Goal: Information Seeking & Learning: Learn about a topic

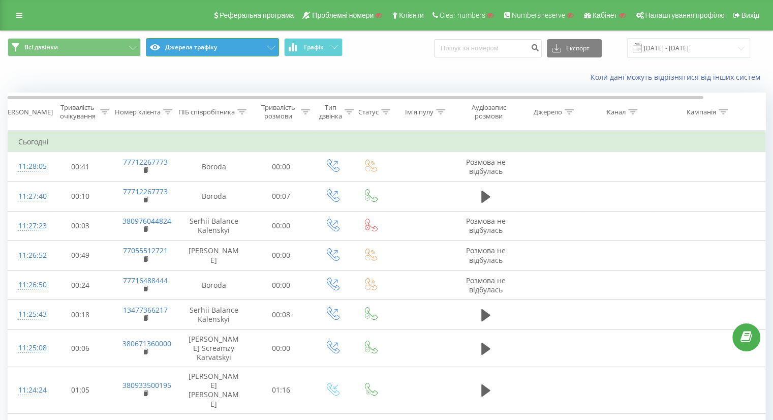
click at [196, 44] on button "Джерела трафіку" at bounding box center [212, 47] width 133 height 18
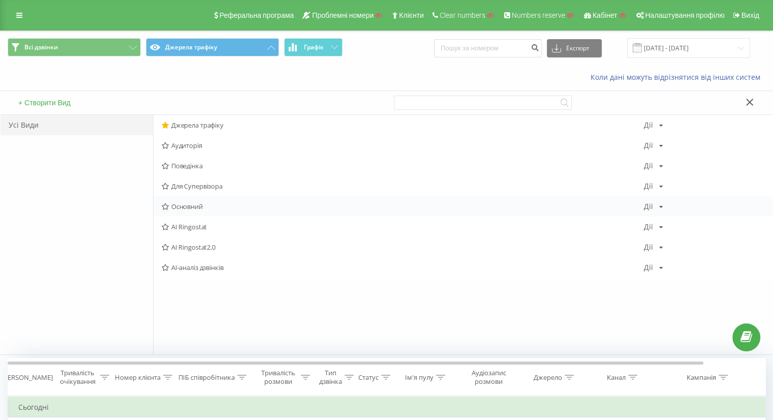
click at [207, 206] on span "Основний" at bounding box center [403, 206] width 482 height 7
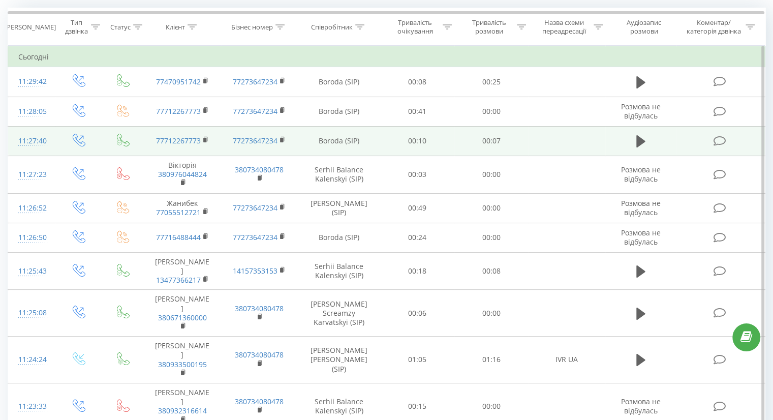
scroll to position [86, 0]
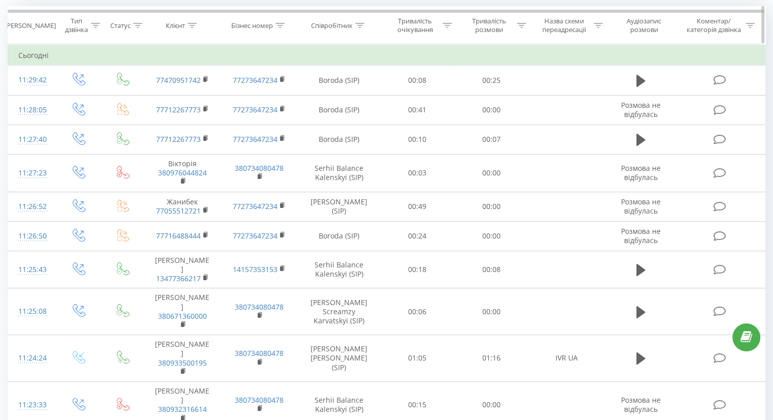
click at [193, 25] on icon at bounding box center [191, 25] width 9 height 5
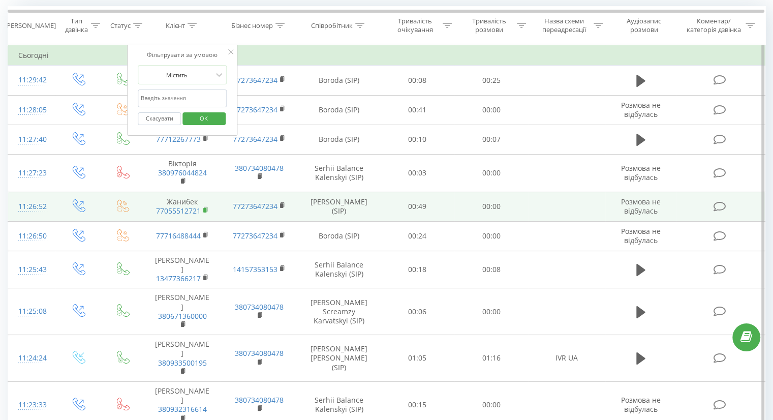
click at [205, 208] on rect at bounding box center [204, 210] width 3 height 5
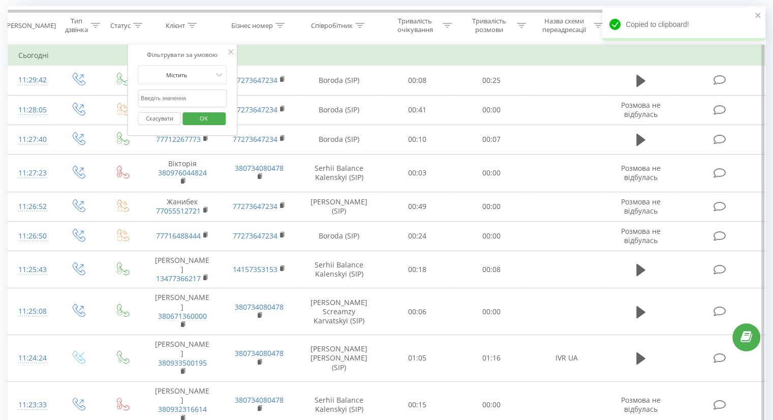
click at [168, 98] on input "text" at bounding box center [182, 98] width 89 height 18
paste input "77055512721"
type input "77055512721"
click at [211, 120] on span "OK" at bounding box center [204, 118] width 28 height 16
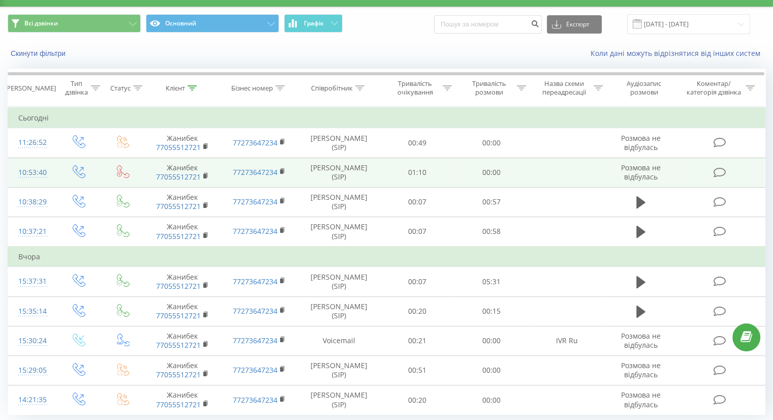
scroll to position [23, 0]
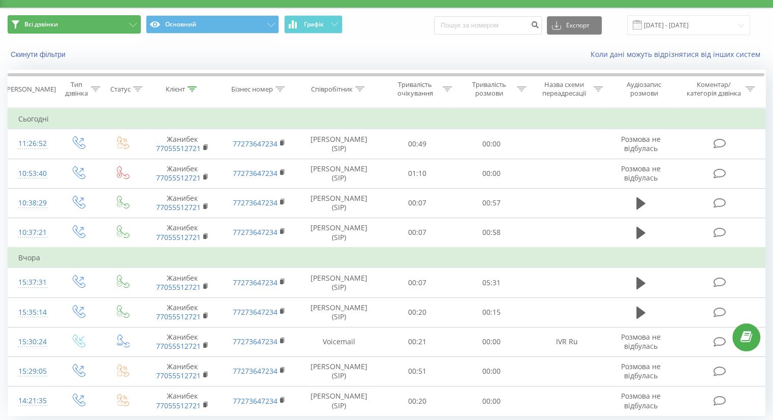
click at [104, 30] on button "Всі дзвінки" at bounding box center [74, 24] width 133 height 18
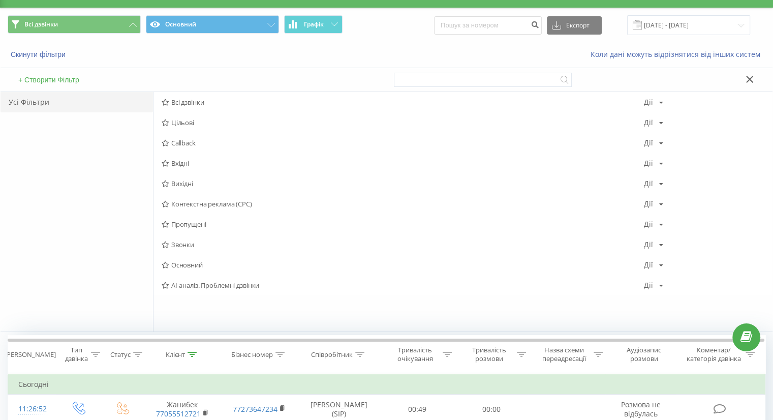
click at [55, 78] on button "+ Створити Фільтр" at bounding box center [48, 79] width 67 height 9
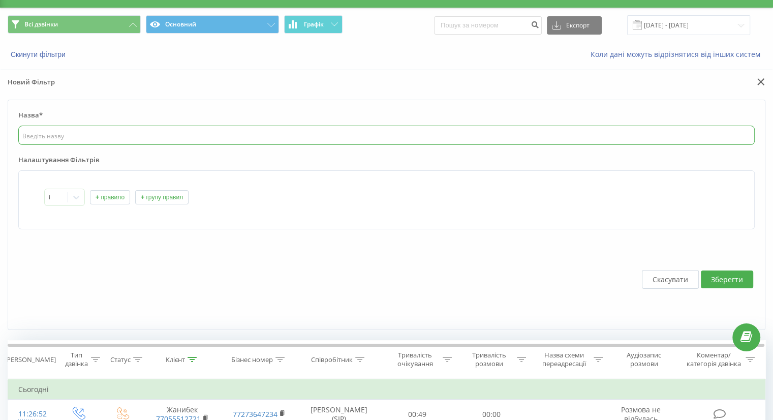
click at [69, 136] on input "text" at bounding box center [386, 135] width 736 height 19
click at [109, 194] on button "+ правило" at bounding box center [110, 197] width 40 height 14
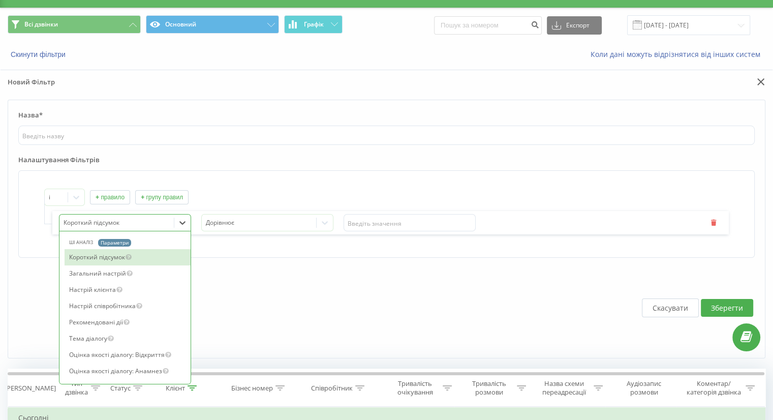
click at [116, 215] on div "Короткий підсумок" at bounding box center [116, 222] width 114 height 15
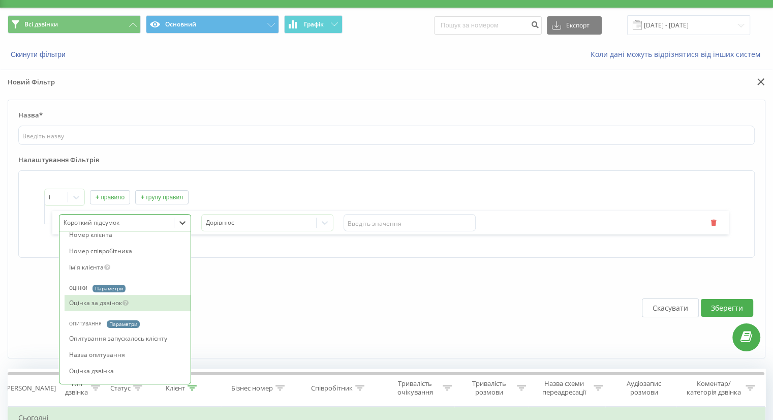
scroll to position [1259, 0]
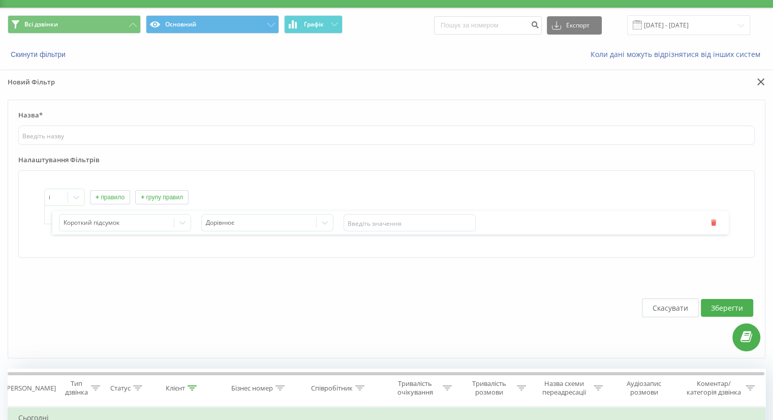
click at [663, 303] on button "Скасувати" at bounding box center [670, 307] width 57 height 19
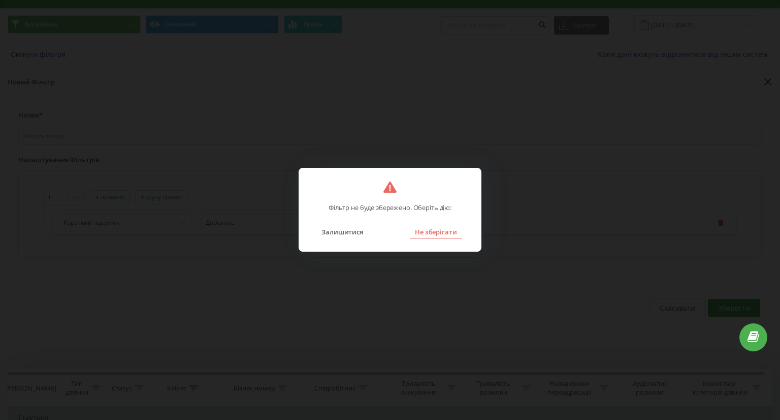
click at [425, 230] on button "Не зберігати" at bounding box center [436, 231] width 52 height 13
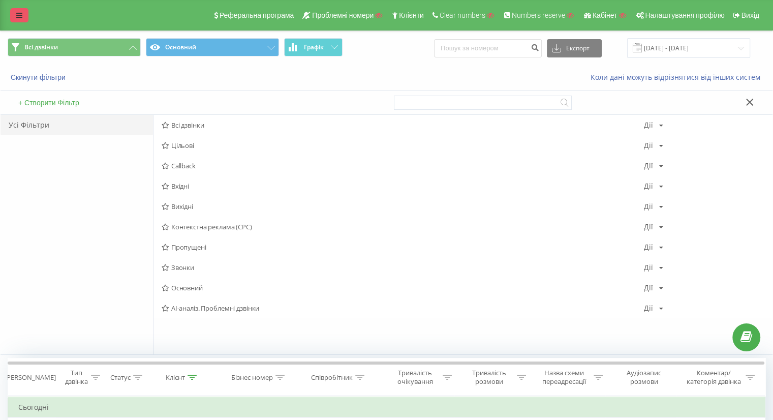
click at [12, 13] on link at bounding box center [19, 15] width 18 height 14
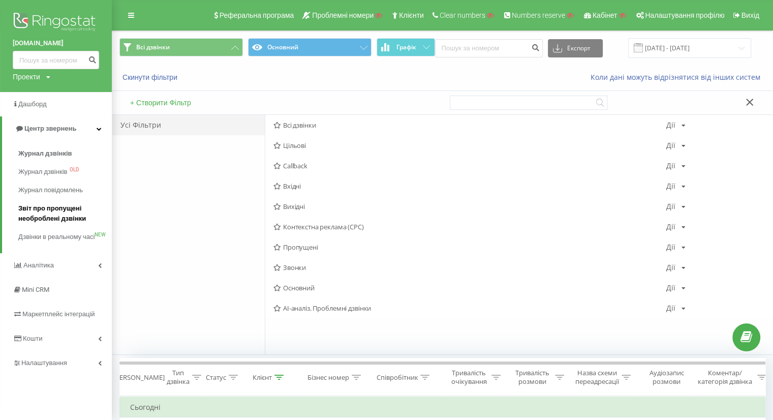
click at [47, 209] on span "Звіт про пропущені необроблені дзвінки" at bounding box center [62, 213] width 88 height 20
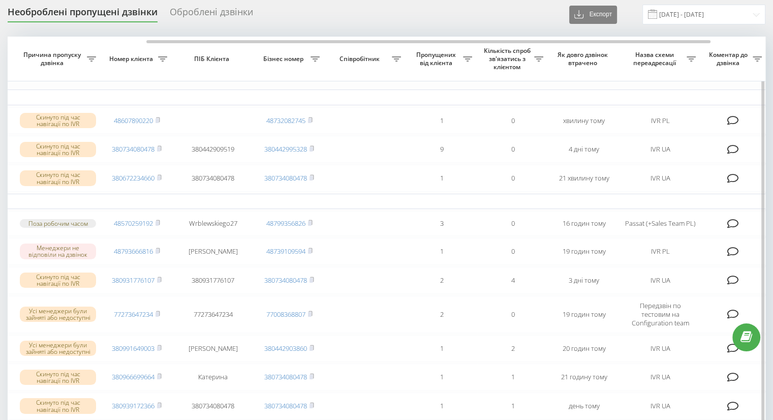
scroll to position [0, 185]
click at [205, 15] on div "Оброблені дзвінки" at bounding box center [211, 15] width 83 height 16
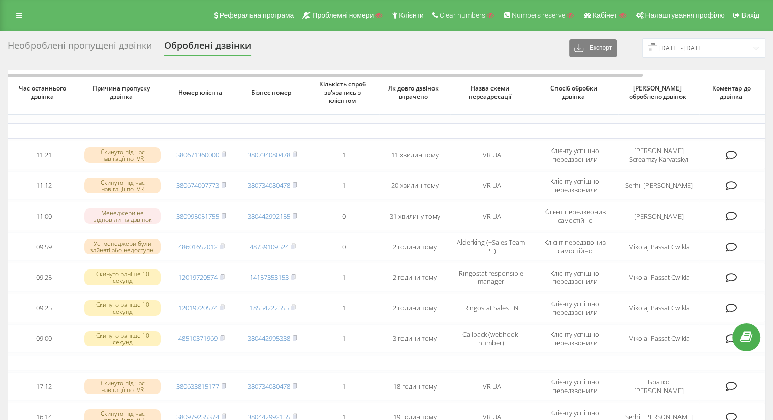
click at [89, 47] on div "Необроблені пропущені дзвінки" at bounding box center [80, 48] width 144 height 16
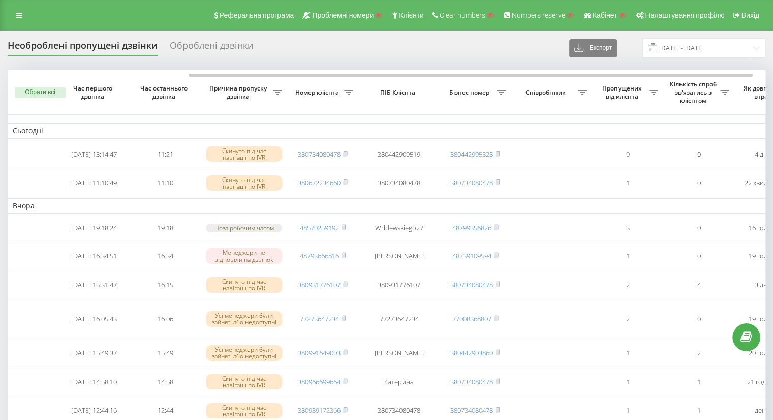
scroll to position [0, 258]
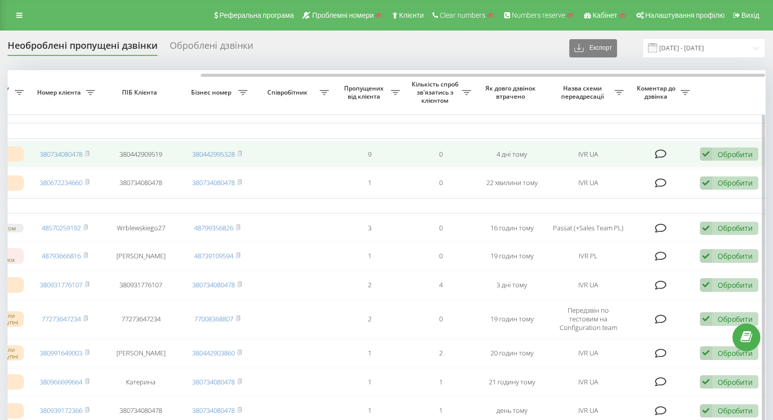
click at [725, 157] on div "Обробити" at bounding box center [734, 154] width 35 height 10
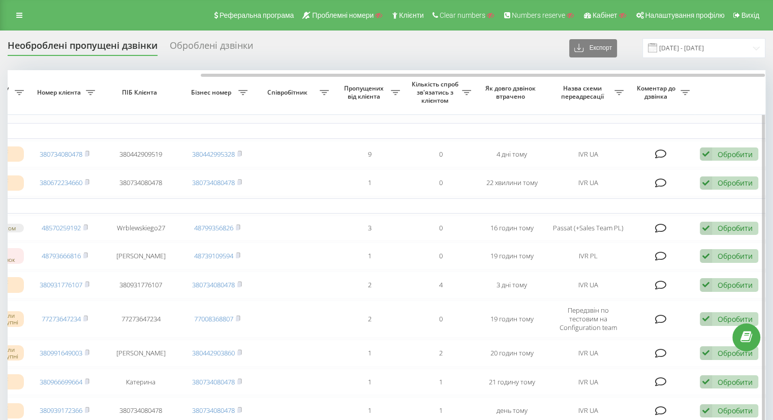
click at [447, 108] on th "Кількість спроб зв'язатись з клієнтом" at bounding box center [440, 92] width 71 height 45
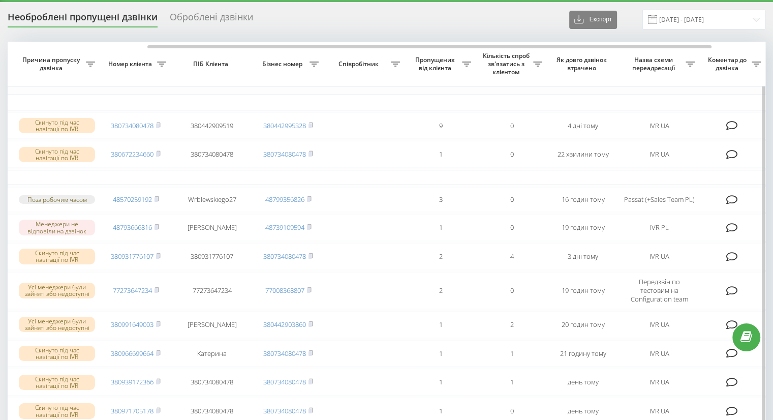
scroll to position [0, 0]
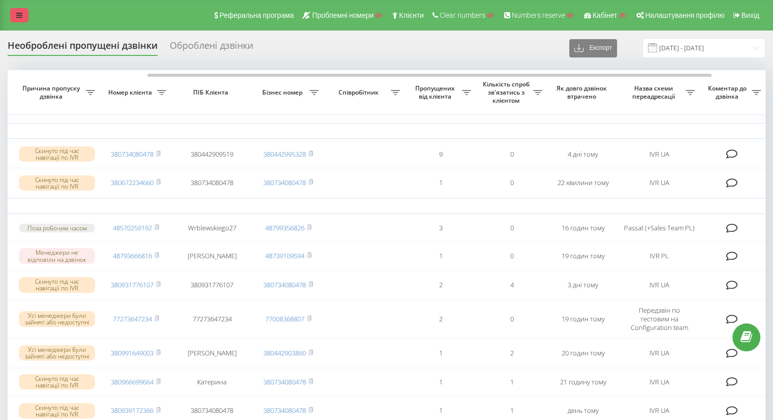
click at [18, 11] on link at bounding box center [19, 15] width 18 height 14
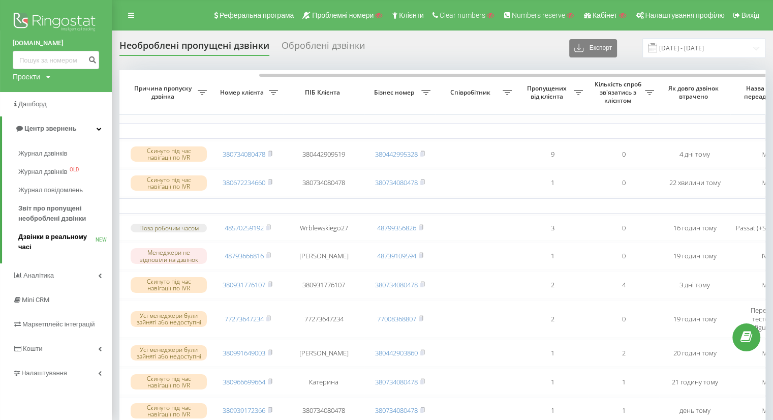
click at [45, 236] on span "Дзвінки в реальному часі" at bounding box center [56, 242] width 77 height 20
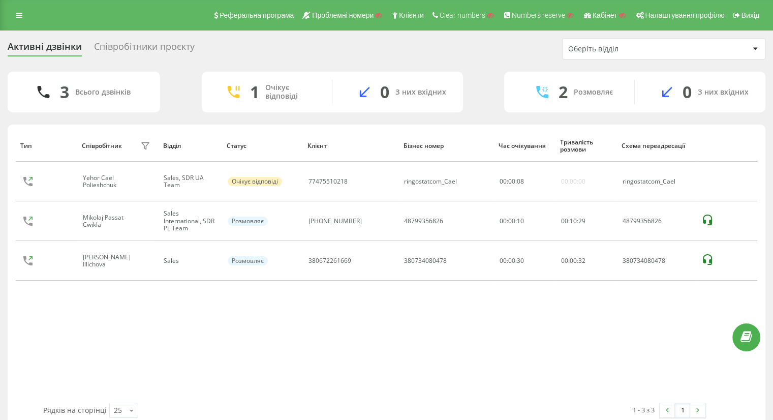
click at [134, 46] on div "Співробітники проєкту" at bounding box center [144, 49] width 101 height 16
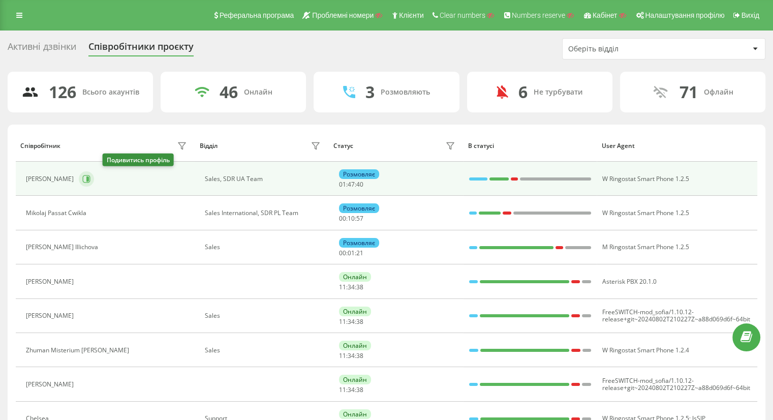
click at [90, 179] on icon at bounding box center [87, 179] width 8 height 8
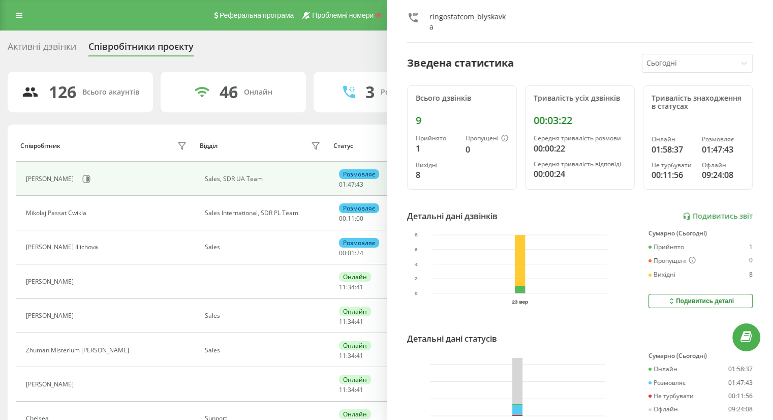
scroll to position [69, 0]
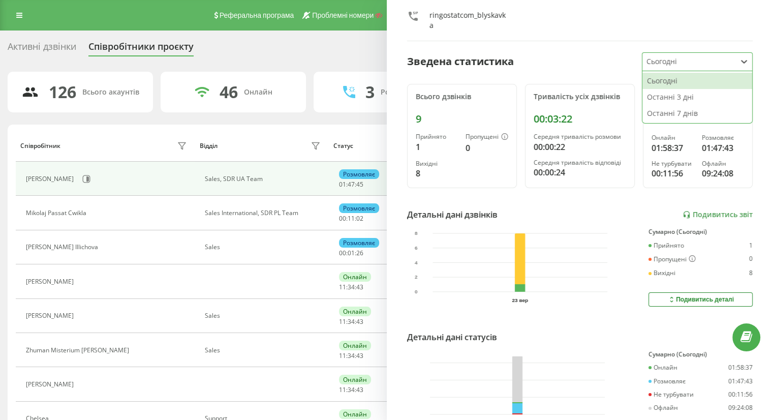
click at [694, 57] on div at bounding box center [689, 62] width 86 height 12
click at [667, 118] on div "Останні 7 днів" at bounding box center [697, 113] width 110 height 16
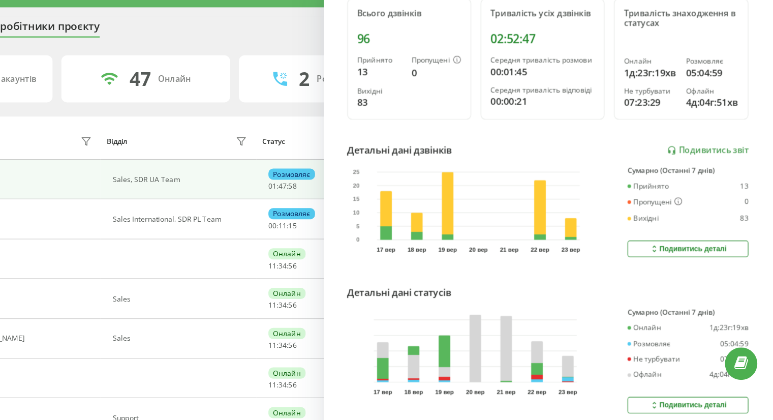
scroll to position [158, 0]
click at [681, 231] on button "Подивитись деталі" at bounding box center [700, 238] width 104 height 14
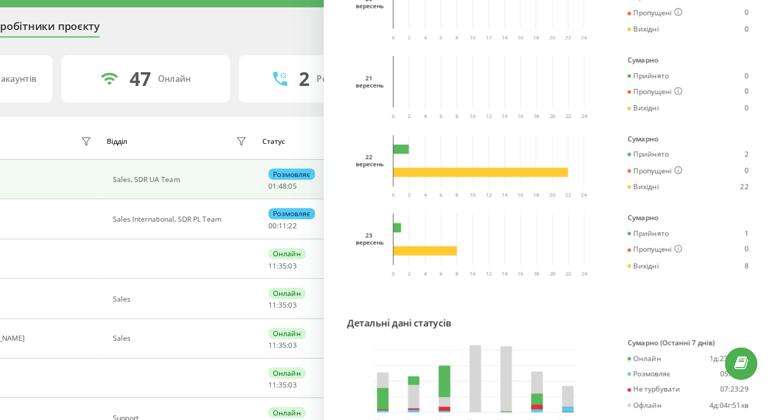
scroll to position [649, 0]
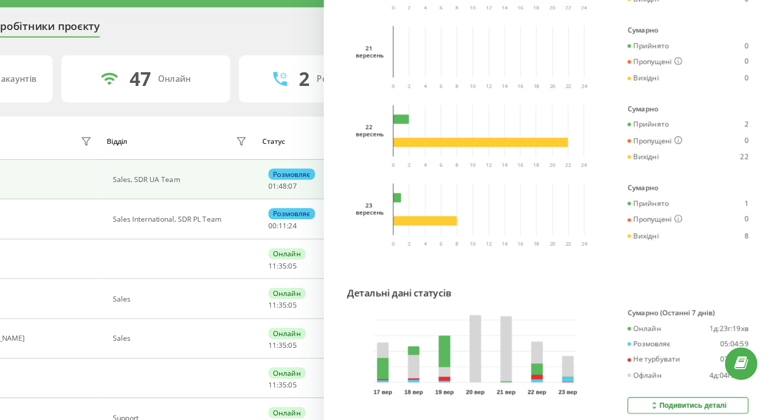
click at [674, 369] on div "Подивитись деталі" at bounding box center [700, 373] width 67 height 8
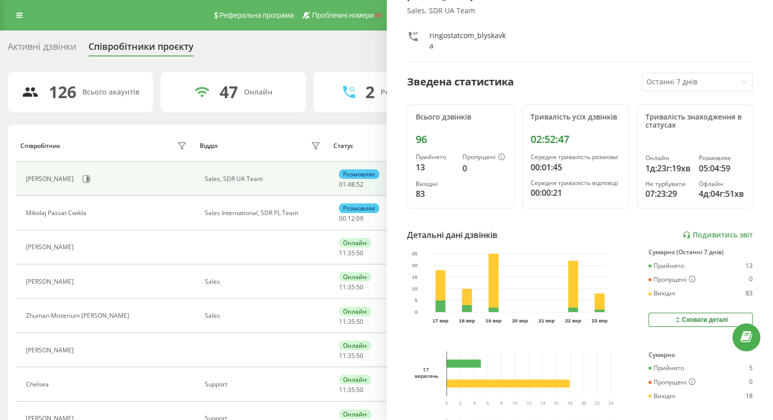
scroll to position [0, 0]
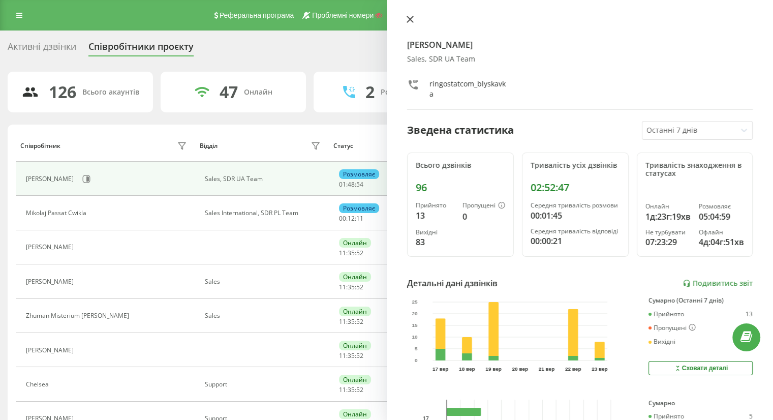
click at [413, 17] on icon at bounding box center [410, 19] width 6 height 6
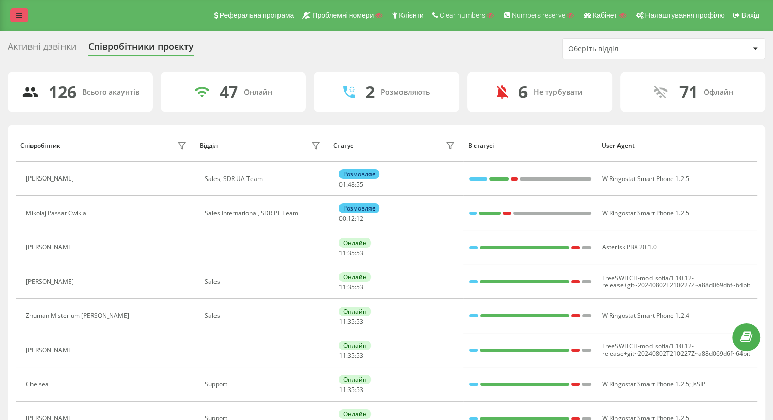
click at [16, 13] on icon at bounding box center [19, 15] width 6 height 7
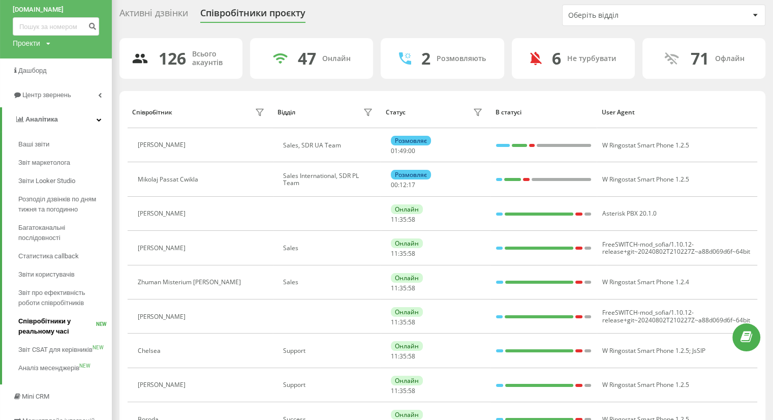
scroll to position [38, 0]
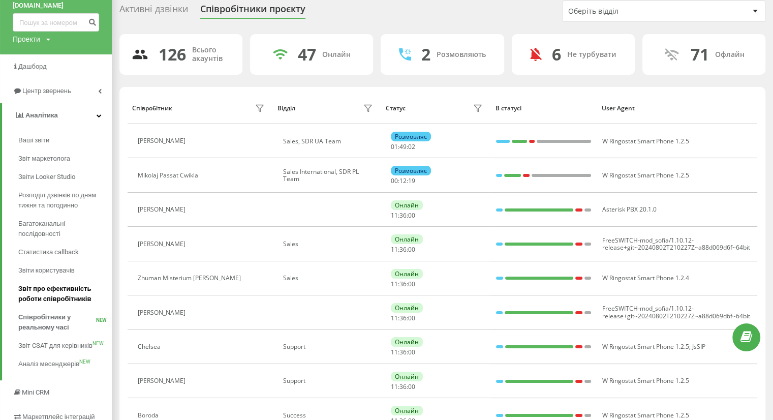
click at [58, 291] on span "Звіт про ефективність роботи співробітників" at bounding box center [62, 294] width 88 height 20
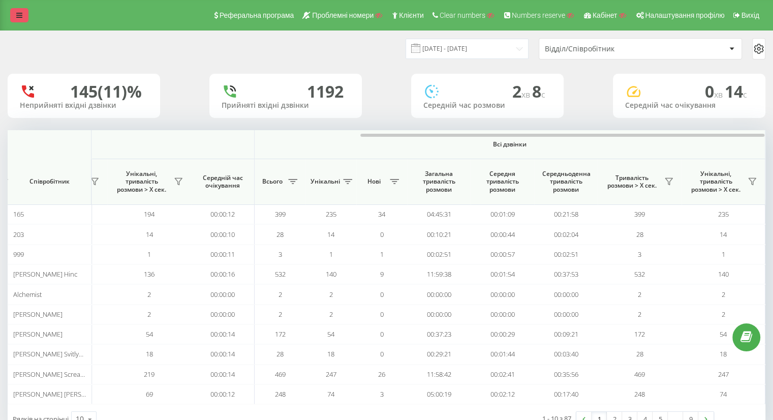
click at [13, 17] on link at bounding box center [19, 15] width 18 height 14
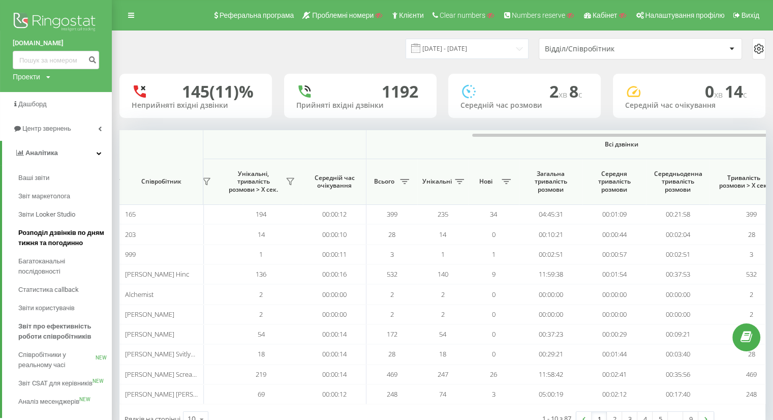
click at [58, 234] on span "Розподіл дзвінків по дням тижня та погодинно" at bounding box center [62, 238] width 88 height 20
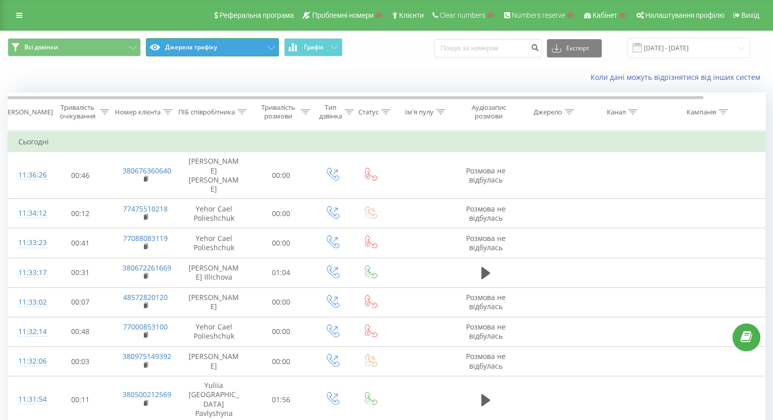
click at [222, 43] on button "Джерела трафіку" at bounding box center [212, 47] width 133 height 18
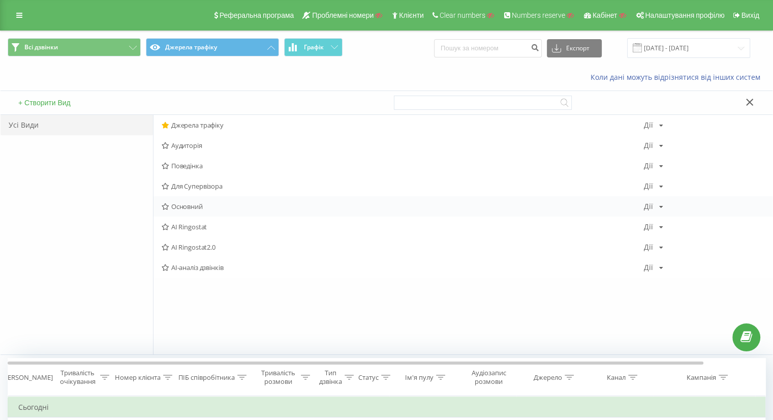
click at [193, 207] on span "Основний" at bounding box center [403, 206] width 482 height 7
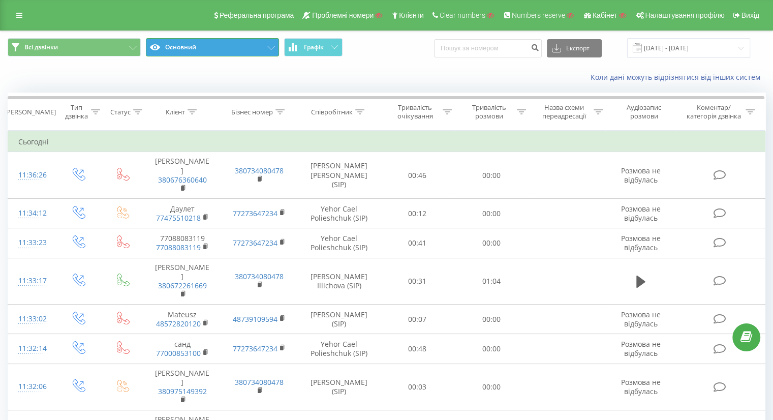
click at [212, 47] on button "Основний" at bounding box center [212, 47] width 133 height 18
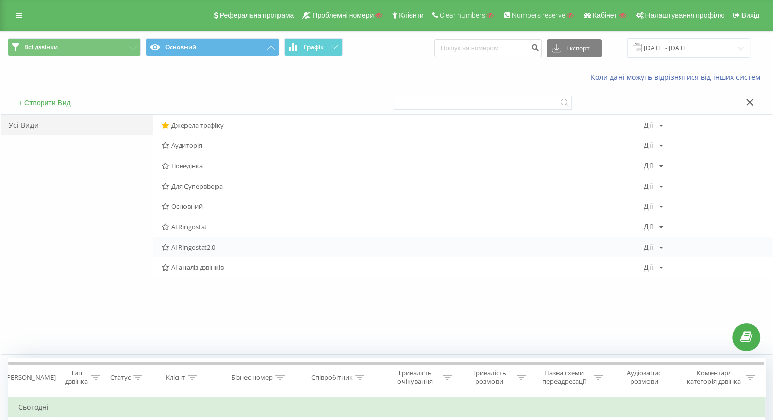
click at [205, 249] on span "AI Ringostat2.0" at bounding box center [403, 246] width 482 height 7
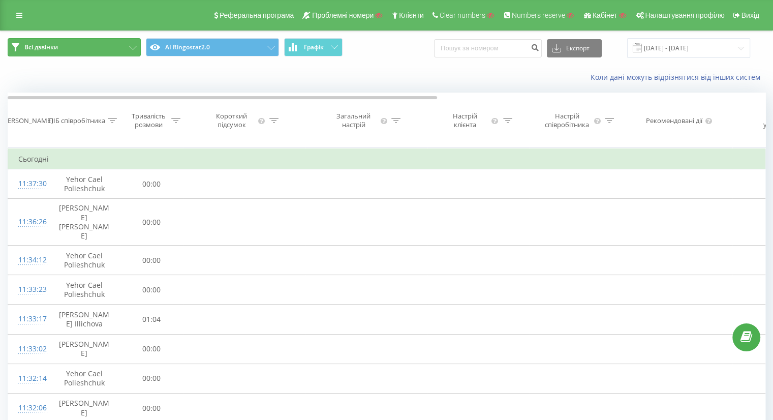
click at [78, 44] on button "Всі дзвінки" at bounding box center [74, 47] width 133 height 18
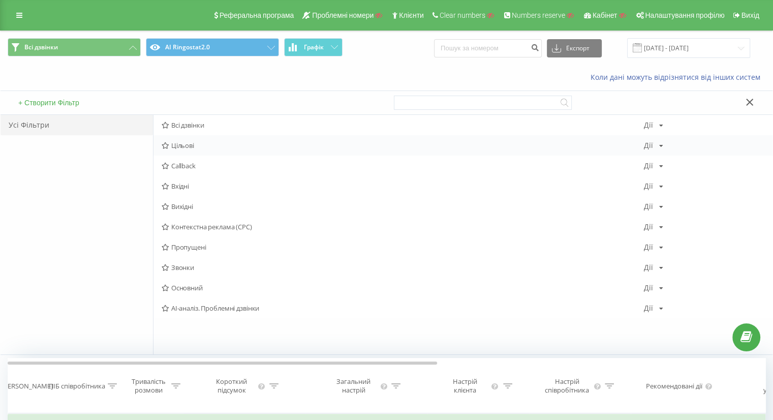
click at [200, 145] on span "Цільові" at bounding box center [403, 145] width 482 height 7
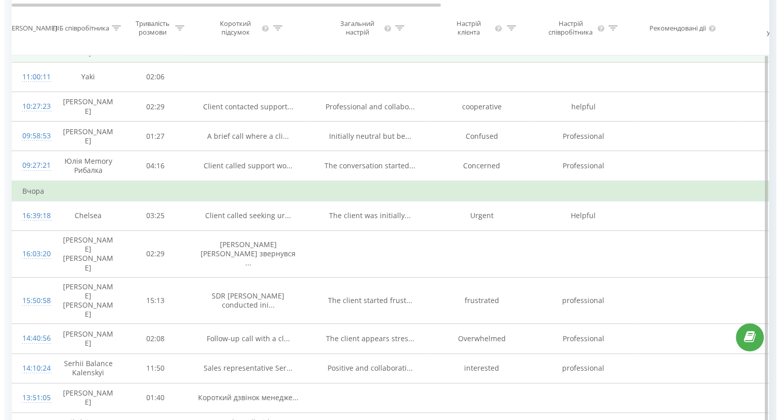
scroll to position [231, 0]
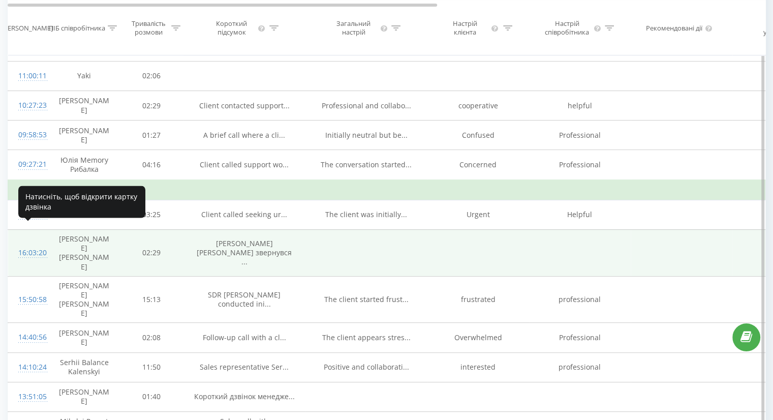
click at [26, 243] on div "16:03:20" at bounding box center [28, 253] width 20 height 20
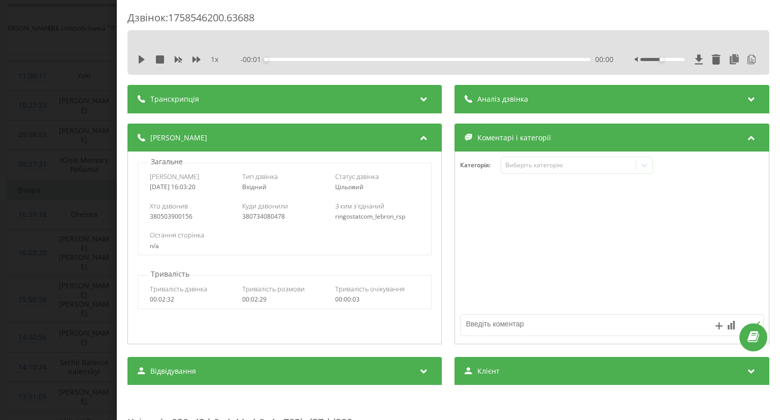
click at [311, 65] on div "1 x - 00:01 00:00 00:00" at bounding box center [448, 59] width 627 height 15
click at [312, 98] on div "Транскрипція" at bounding box center [285, 99] width 315 height 28
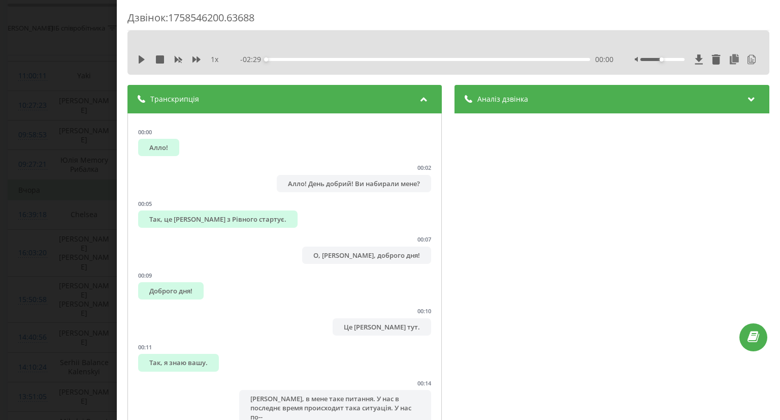
click at [524, 100] on div "Аналіз дзвінка" at bounding box center [612, 99] width 315 height 28
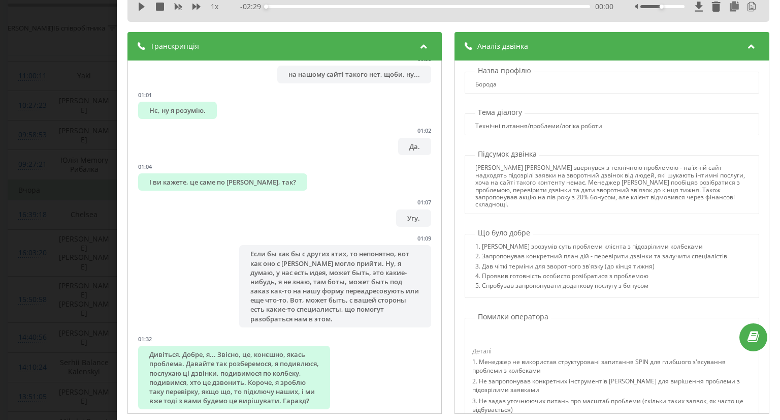
scroll to position [27, 0]
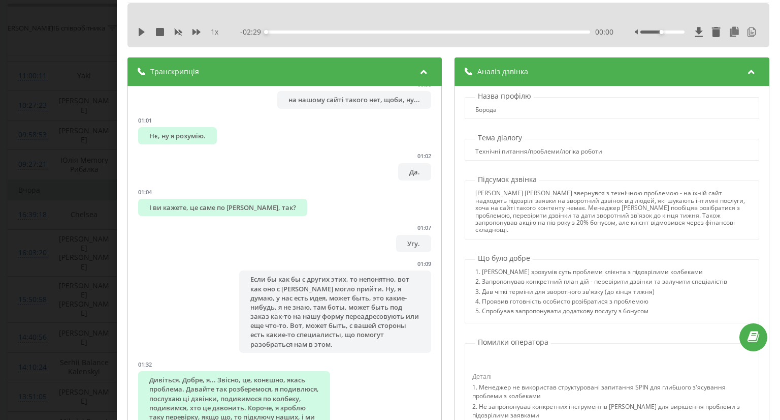
click at [43, 210] on div "Дзвінок : 1758546200.63688 1 x - 02:29 00:00 00:00 Транскрипція 00:00 Алло! 00:…" at bounding box center [390, 210] width 780 height 420
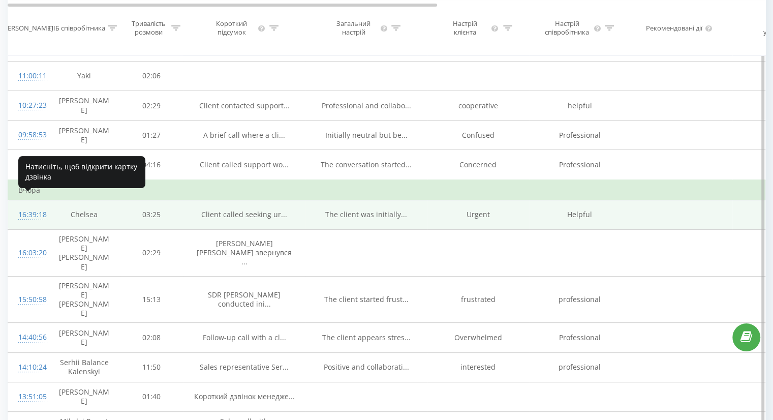
click at [32, 205] on div "16:39:18" at bounding box center [28, 215] width 20 height 20
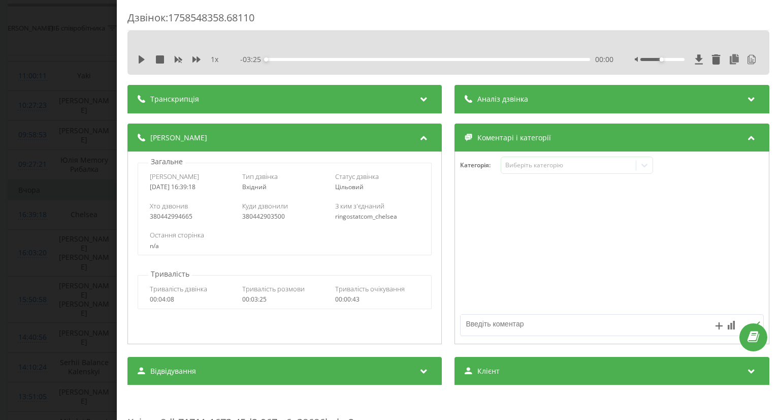
click at [336, 99] on div "Транскрипція" at bounding box center [285, 99] width 315 height 28
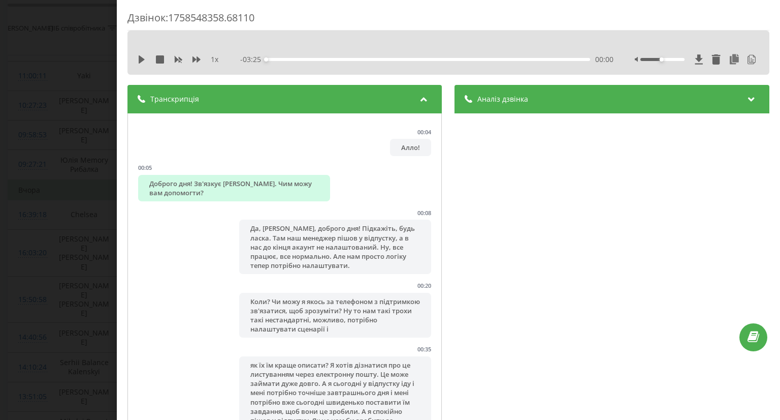
click at [570, 96] on div "Аналіз дзвінка" at bounding box center [612, 99] width 315 height 28
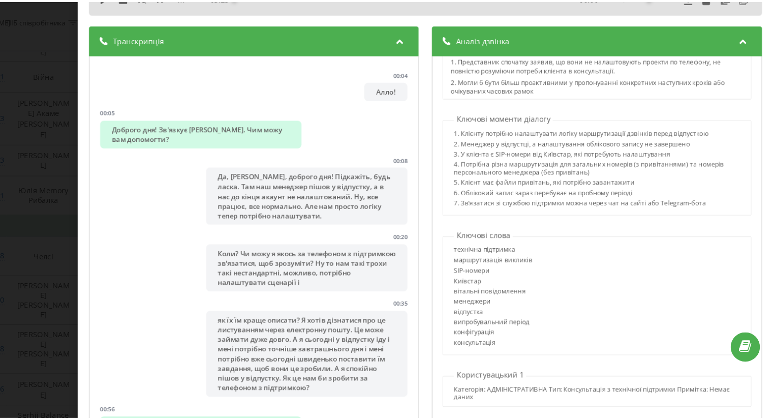
scroll to position [55, 0]
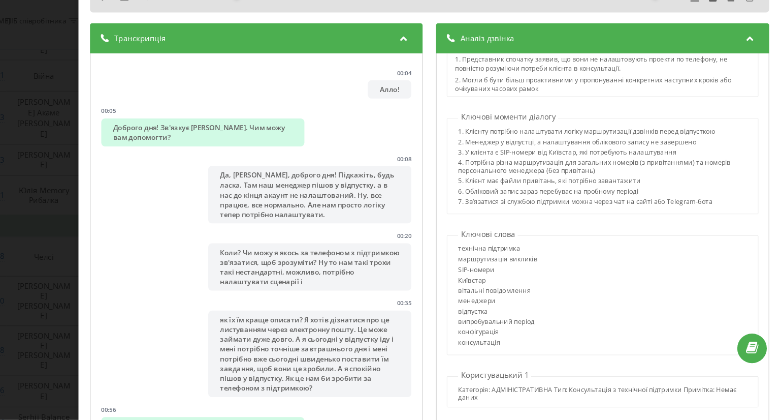
click at [42, 183] on div "Дзвінок : 1758548358.68110 1 х - 03:25 00:00 00:00 Транскрипція 00:04 Алло! 00:…" at bounding box center [390, 210] width 780 height 420
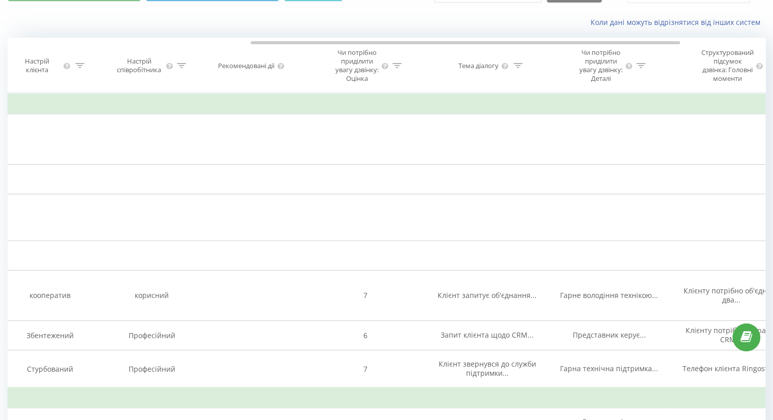
scroll to position [57, 0]
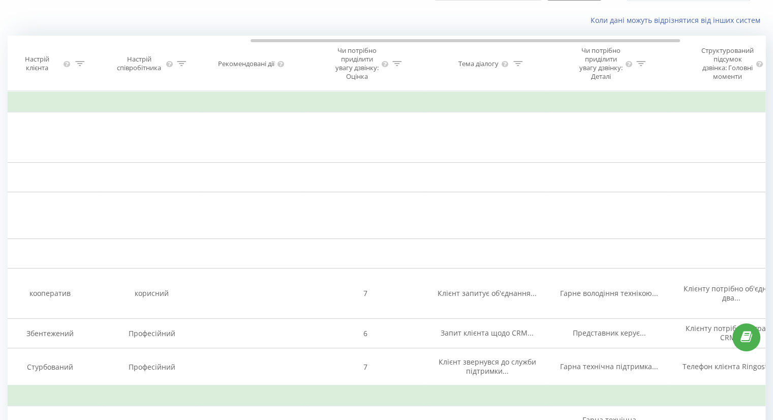
click at [395, 66] on icon at bounding box center [396, 63] width 9 height 5
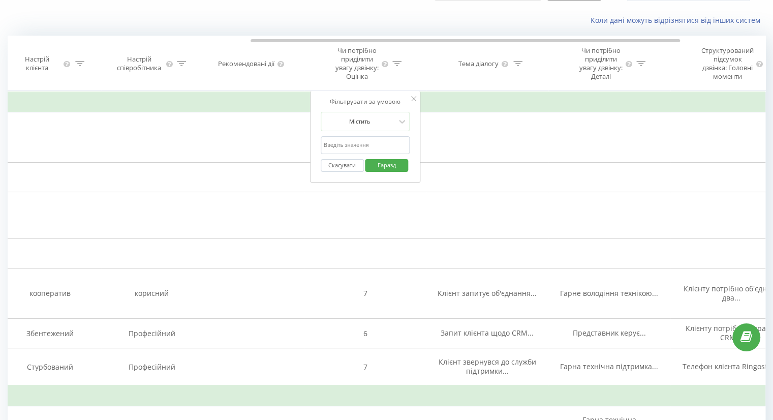
click at [353, 152] on input "text" at bounding box center [365, 145] width 89 height 18
type input "6"
click at [380, 169] on font "Гаразд" at bounding box center [387, 165] width 18 height 8
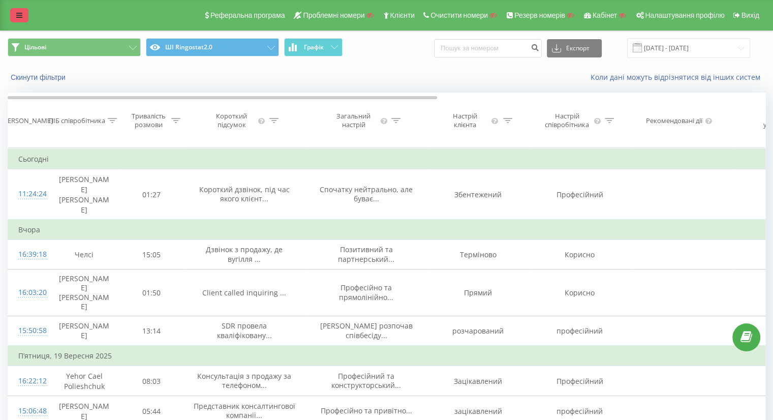
click at [18, 8] on link at bounding box center [19, 15] width 18 height 14
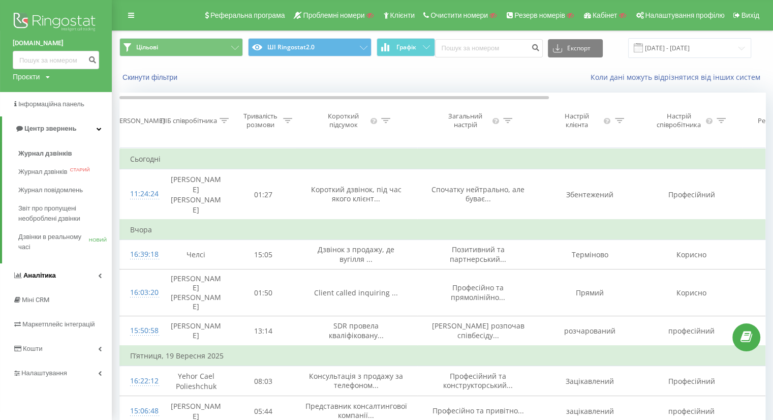
click at [37, 274] on span "Аналiтика" at bounding box center [39, 275] width 33 height 8
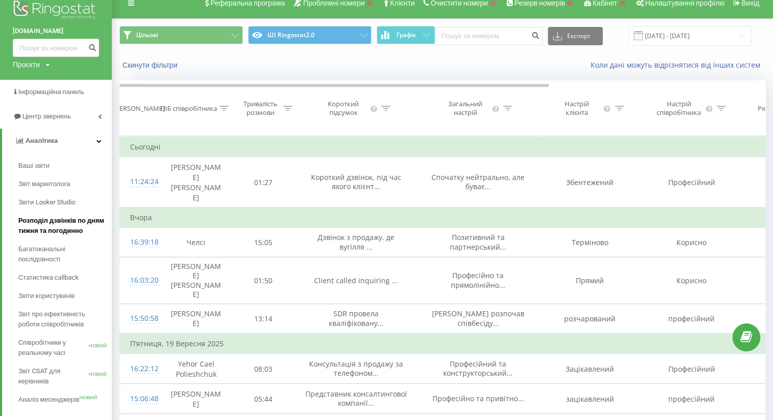
scroll to position [12, 0]
click at [48, 206] on span "Звіти Looker Studio" at bounding box center [47, 202] width 59 height 10
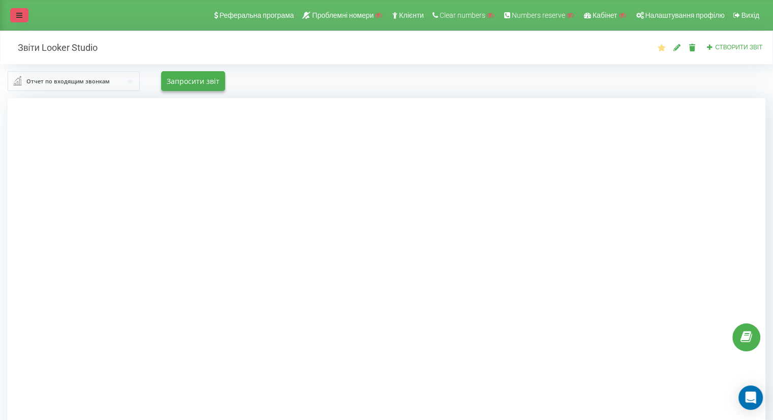
click at [15, 15] on link at bounding box center [19, 15] width 18 height 14
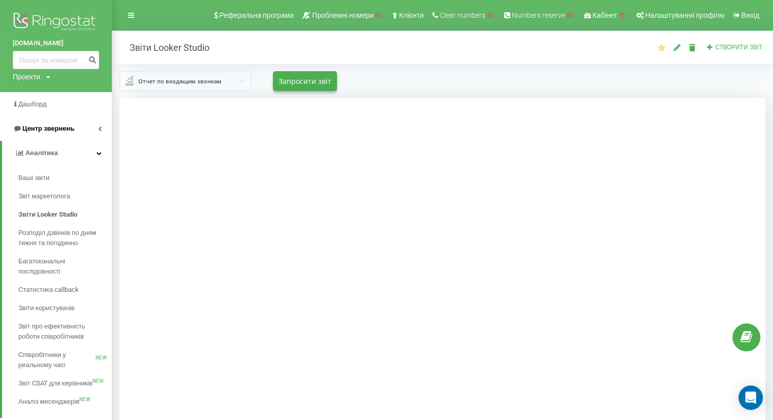
click at [48, 123] on span "Центр звернень" at bounding box center [43, 128] width 61 height 10
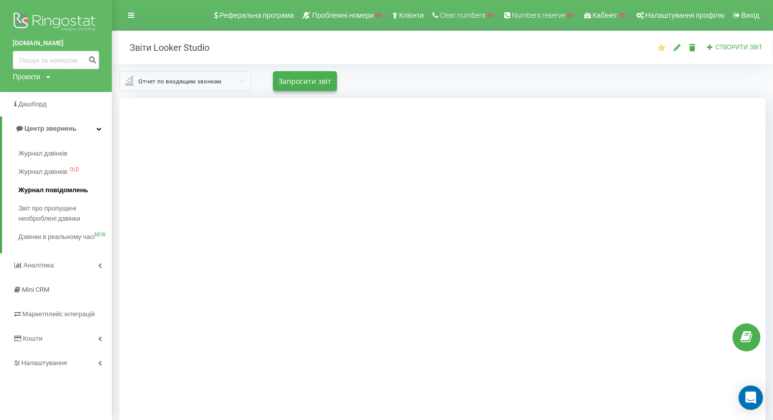
click at [46, 187] on span "Журнал повідомлень" at bounding box center [53, 190] width 70 height 10
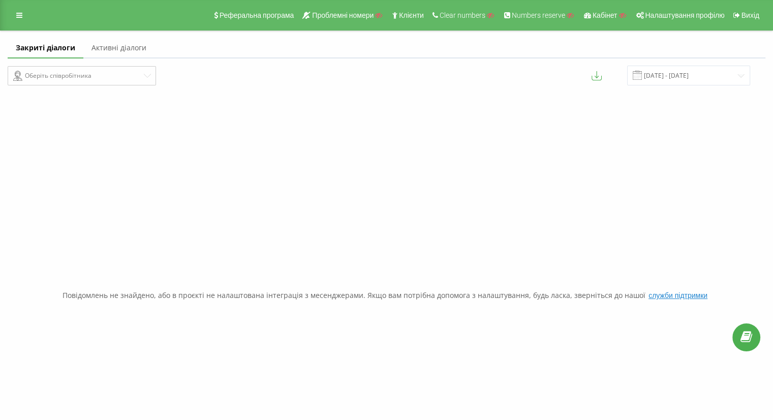
click at [111, 49] on link "Активні діалоги" at bounding box center [118, 48] width 71 height 20
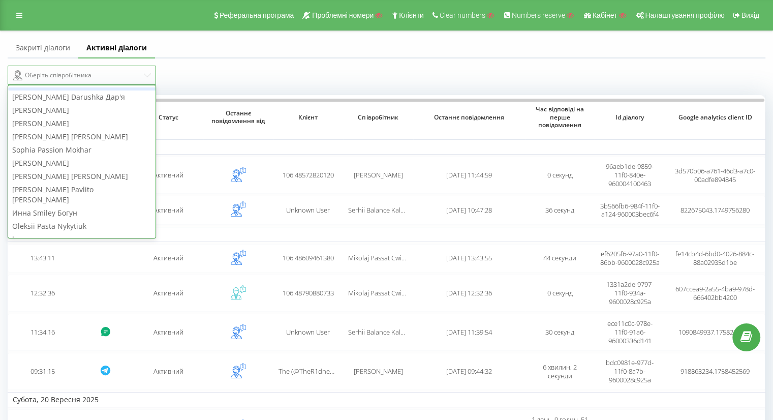
click at [118, 75] on div "Оберіть співробітника" at bounding box center [77, 75] width 129 height 12
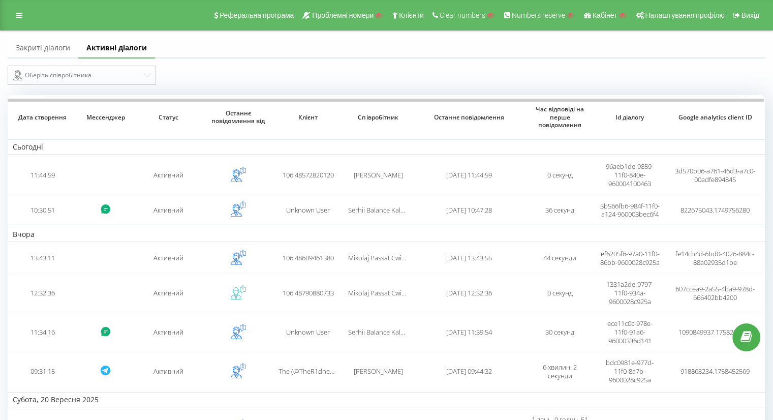
click at [235, 69] on div "Оберіть співробітника" at bounding box center [193, 75] width 371 height 19
click at [14, 18] on link at bounding box center [19, 15] width 18 height 14
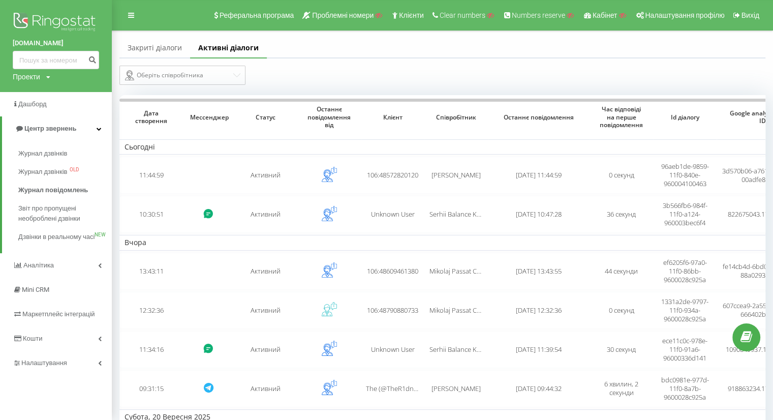
scroll to position [69, 0]
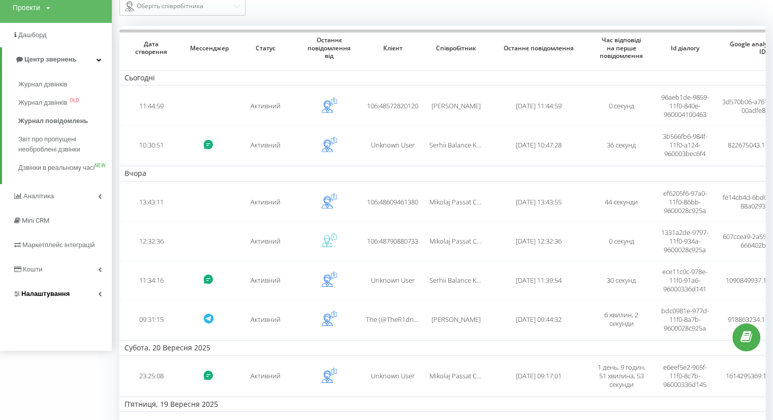
click at [35, 297] on span "Налаштування" at bounding box center [45, 294] width 48 height 8
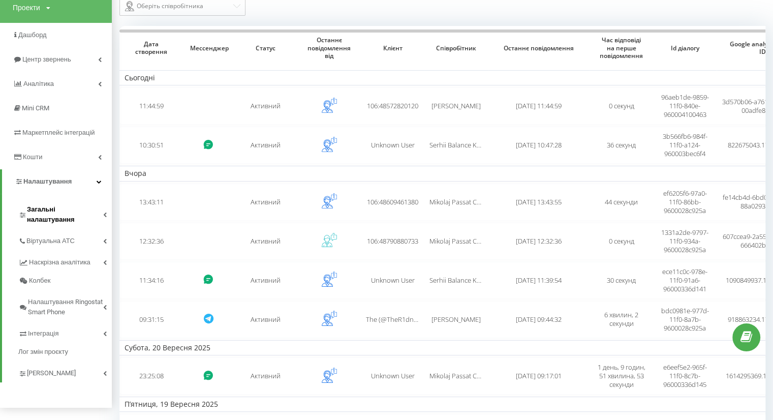
click at [67, 212] on span "Загальні налаштування" at bounding box center [65, 214] width 76 height 20
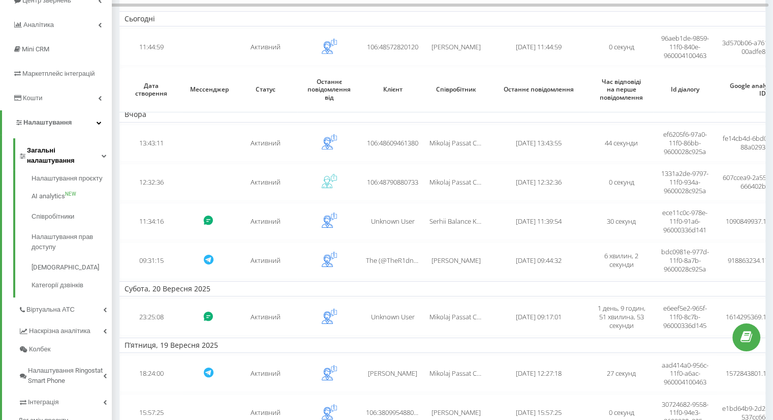
scroll to position [207, 0]
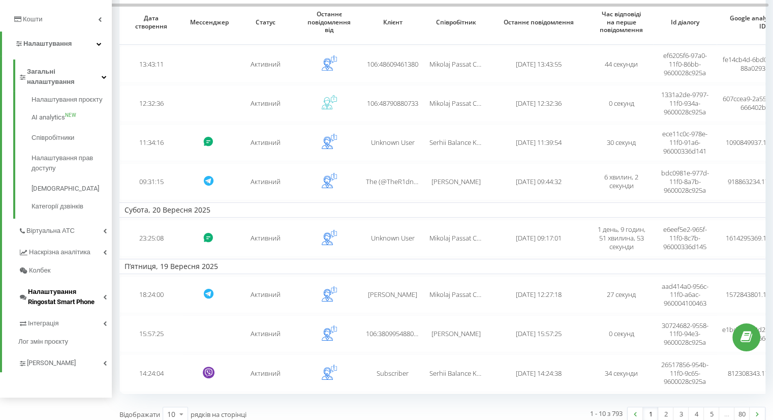
click at [59, 292] on span "Налаштування Ringostat Smart Phone" at bounding box center [65, 297] width 75 height 20
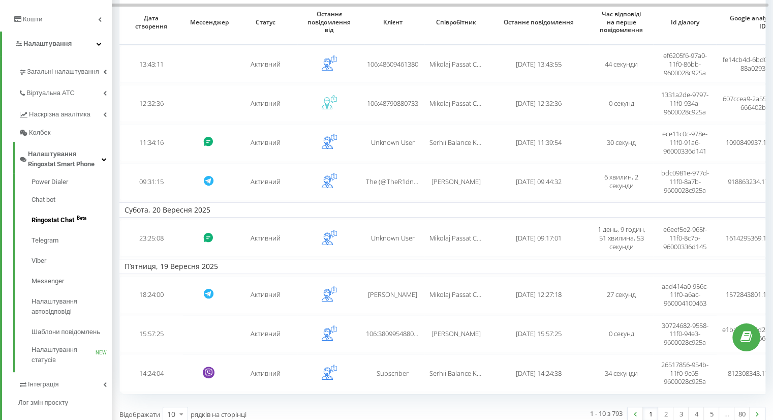
click at [63, 221] on span "Ringostat Chat" at bounding box center [53, 220] width 43 height 10
click at [67, 218] on span "Ringostat Chat" at bounding box center [53, 220] width 43 height 10
